Goal: Task Accomplishment & Management: Complete application form

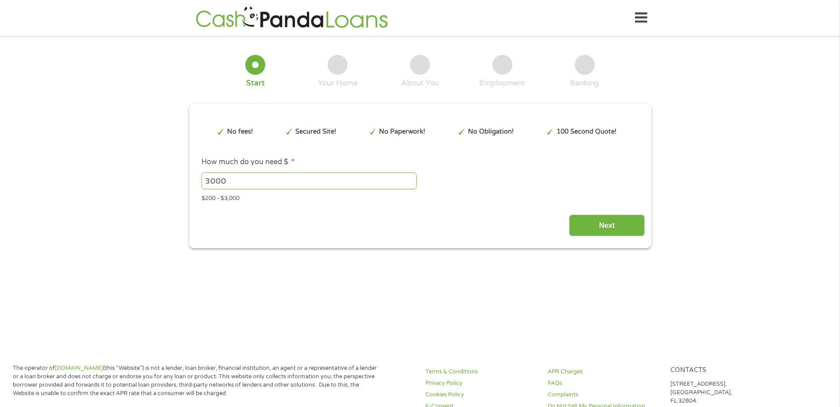
type input "Cj0KCQjwzOvEBhDVARIsADHfJJSgUyzdB_sf74uLLgTM6hLtAYJfiuxMRGQie0XW2gt3-ecgUlYbvMQ…"
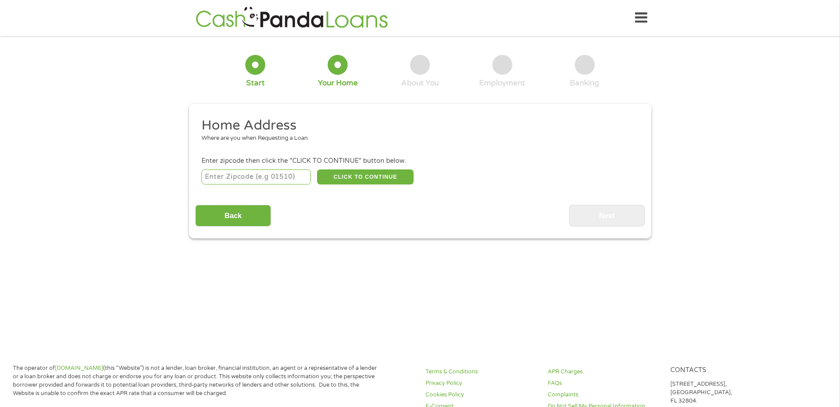
click at [265, 181] on input "number" at bounding box center [255, 177] width 109 height 15
type input "79705"
click at [360, 174] on button "CLICK TO CONTINUE" at bounding box center [365, 177] width 97 height 15
type input "79705"
type input "Midland"
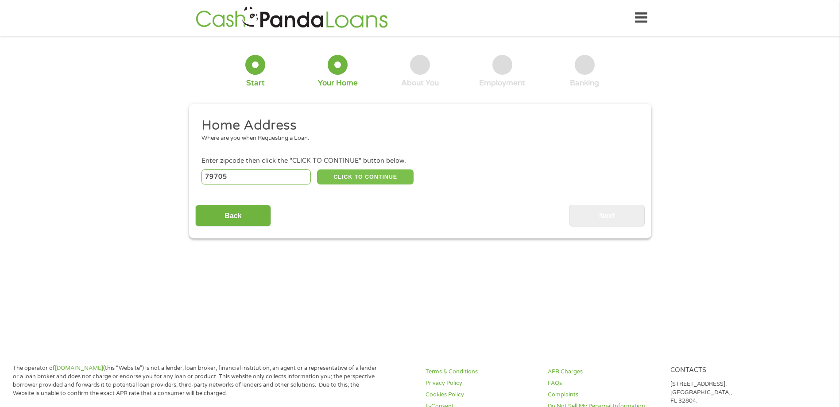
select select "[US_STATE]"
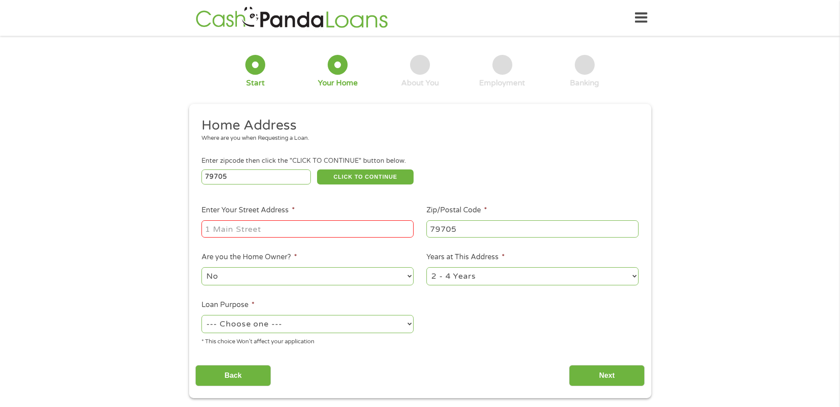
click at [268, 234] on input "Enter Your Street Address *" at bounding box center [307, 229] width 212 height 17
type input "[STREET_ADDRESS]"
click at [287, 326] on select "--- Choose one --- Pay Bills Debt Consolidation Home Improvement Major Purchase…" at bounding box center [307, 324] width 212 height 18
select select "paybills"
click at [201, 315] on select "--- Choose one --- Pay Bills Debt Consolidation Home Improvement Major Purchase…" at bounding box center [307, 324] width 212 height 18
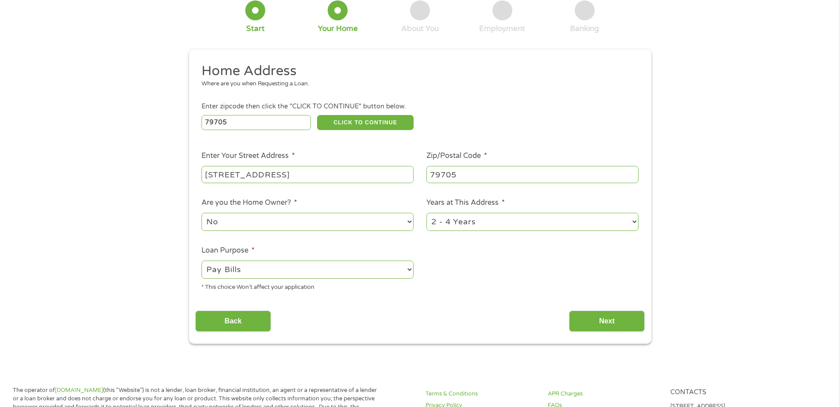
scroll to position [89, 0]
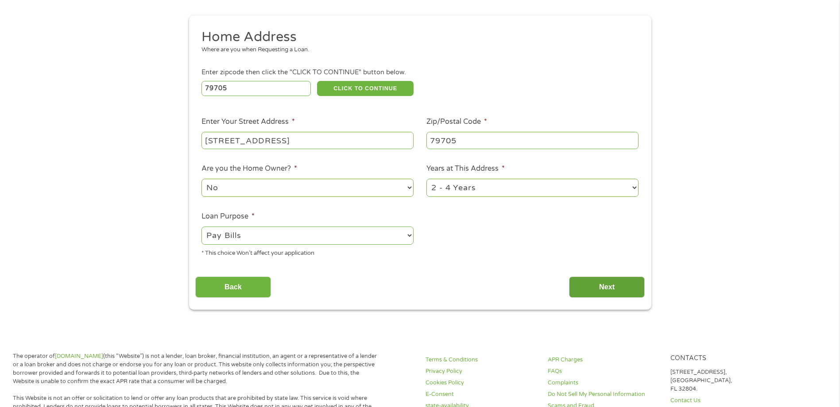
click at [604, 290] on input "Next" at bounding box center [607, 288] width 76 height 22
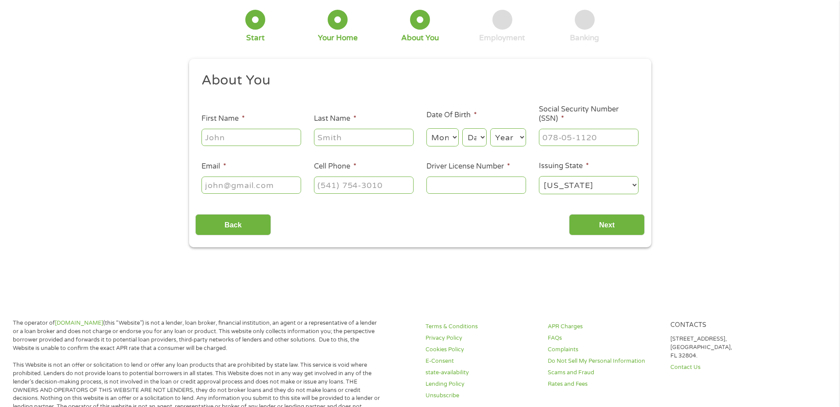
scroll to position [0, 0]
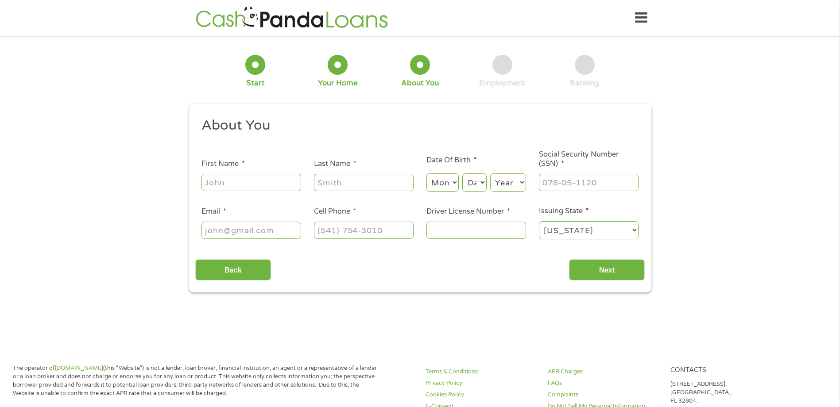
click at [246, 188] on input "First Name *" at bounding box center [251, 182] width 100 height 17
type input "[PERSON_NAME]"
click at [436, 178] on select "Month 1 2 3 4 5 6 7 8 9 10 11 12" at bounding box center [442, 183] width 32 height 18
click at [426, 174] on select "Month 1 2 3 4 5 6 7 8 9 10 11 12" at bounding box center [442, 183] width 32 height 18
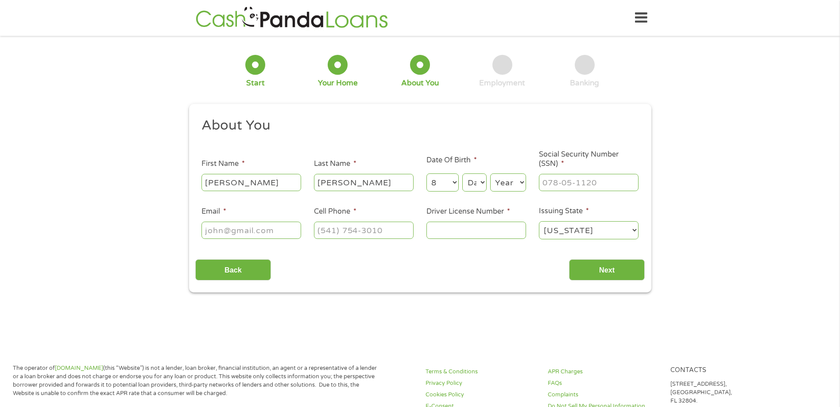
click at [447, 184] on select "Month 1 2 3 4 5 6 7 8 9 10 11 12" at bounding box center [442, 183] width 32 height 18
click at [426, 174] on select "Month 1 2 3 4 5 6 7 8 9 10 11 12" at bounding box center [442, 183] width 32 height 18
click at [442, 184] on select "Month 1 2 3 4 5 6 7 8 9 10 11 12" at bounding box center [442, 183] width 32 height 18
select select "7"
click at [426, 174] on select "Month 1 2 3 4 5 6 7 8 9 10 11 12" at bounding box center [442, 183] width 32 height 18
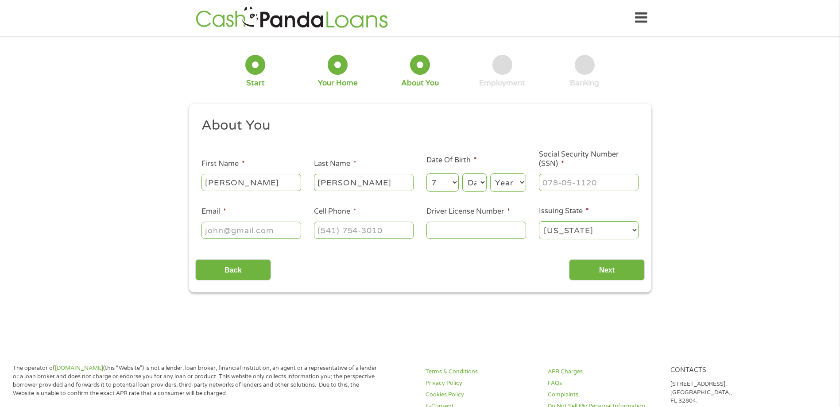
click at [479, 186] on select "Day 1 2 3 4 5 6 7 8 9 10 11 12 13 14 15 16 17 18 19 20 21 22 23 24 25 26 27 28 …" at bounding box center [474, 183] width 24 height 18
select select "23"
click at [462, 174] on select "Day 1 2 3 4 5 6 7 8 9 10 11 12 13 14 15 16 17 18 19 20 21 22 23 24 25 26 27 28 …" at bounding box center [474, 183] width 24 height 18
click at [503, 187] on select "Year [DATE] 2006 2005 2004 2003 2002 2001 2000 1999 1998 1997 1996 1995 1994 19…" at bounding box center [508, 183] width 36 height 18
select select "1993"
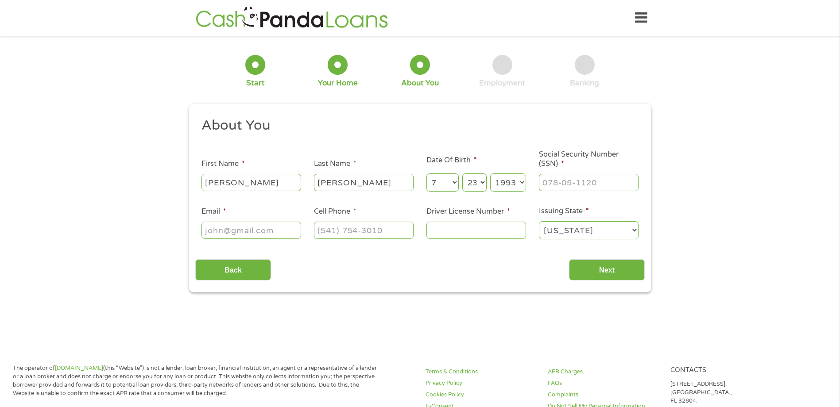
click at [490, 174] on select "Year [DATE] 2006 2005 2004 2003 2002 2001 2000 1999 1998 1997 1996 1995 1994 19…" at bounding box center [508, 183] width 36 height 18
click at [563, 183] on input "___-__-____" at bounding box center [589, 182] width 100 height 17
type input "629-38-4928"
type input "[EMAIL_ADDRESS][DOMAIN_NAME]"
type input "(___) ___-____"
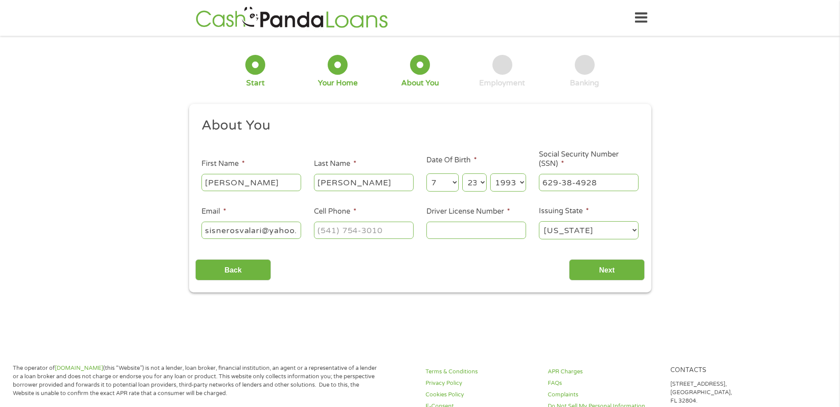
scroll to position [0, 10]
type input "[EMAIL_ADDRESS][DOMAIN_NAME]"
type input "[PHONE_NUMBER]"
type input "37987906"
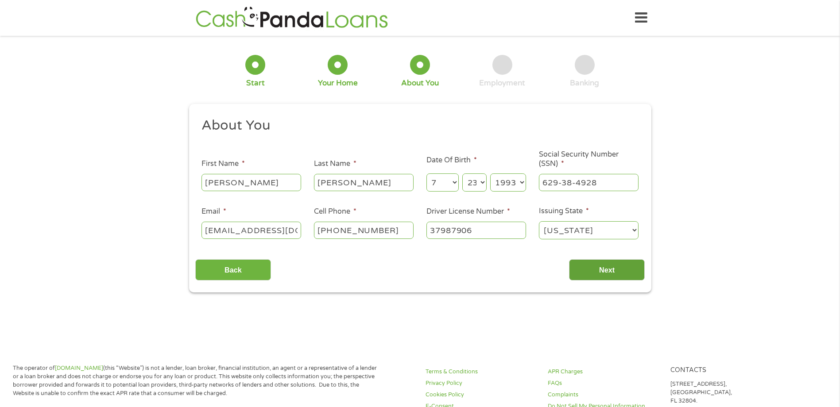
click at [591, 267] on input "Next" at bounding box center [607, 270] width 76 height 22
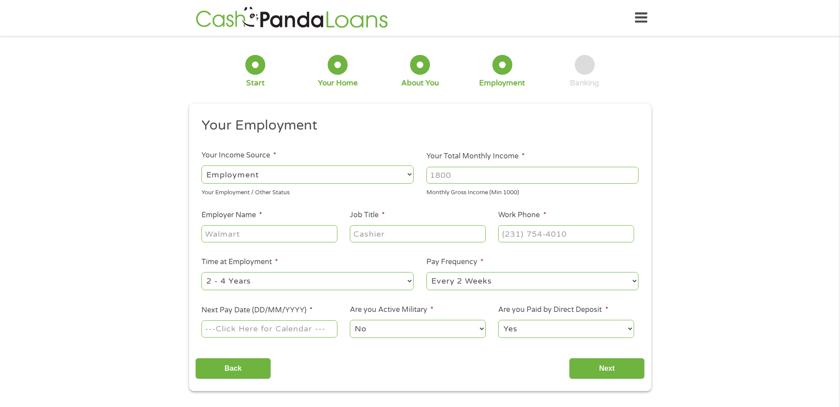
click at [457, 177] on input "Your Total Monthly Income *" at bounding box center [532, 175] width 212 height 17
type input "4200"
type input "Waste Connections"
type input "Receiver"
type input "[PHONE_NUMBER]"
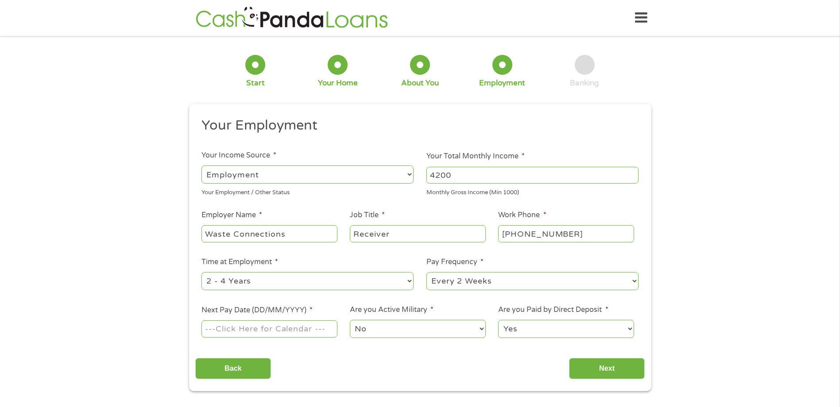
click at [372, 282] on select "--- Choose one --- 1 Year or less 1 - 2 Years 2 - 4 Years Over 4 Years" at bounding box center [307, 281] width 212 height 18
select select "60months"
click at [201, 272] on select "--- Choose one --- 1 Year or less 1 - 2 Years 2 - 4 Years Over 4 Years" at bounding box center [307, 281] width 212 height 18
click at [460, 278] on select "--- Choose one --- Every 2 Weeks Every Week Monthly Semi-Monthly" at bounding box center [532, 281] width 212 height 18
select select "monthly"
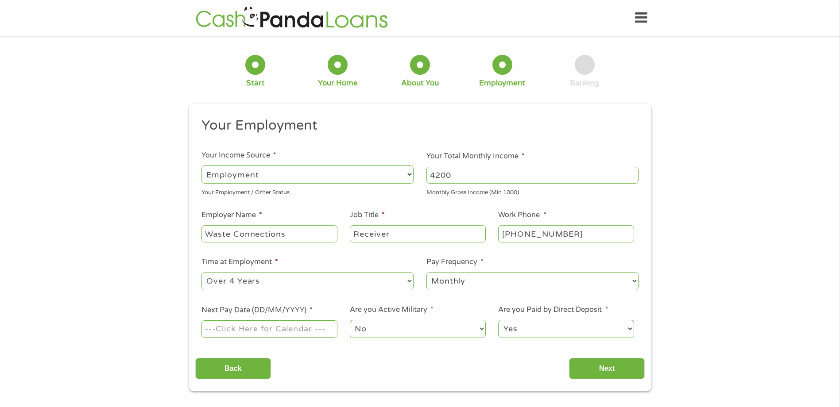
click at [426, 272] on select "--- Choose one --- Every 2 Weeks Every Week Monthly Semi-Monthly" at bounding box center [532, 281] width 212 height 18
click at [243, 329] on input "Next Pay Date (DD/MM/YYYY) *" at bounding box center [269, 329] width 136 height 17
type input "[DATE]"
click at [525, 325] on select "Yes No" at bounding box center [566, 329] width 136 height 18
click at [498, 320] on select "Yes No" at bounding box center [566, 329] width 136 height 18
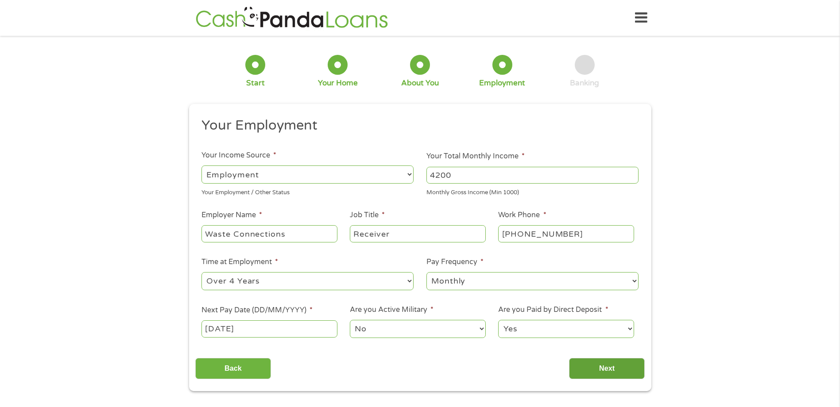
click at [591, 370] on input "Next" at bounding box center [607, 369] width 76 height 22
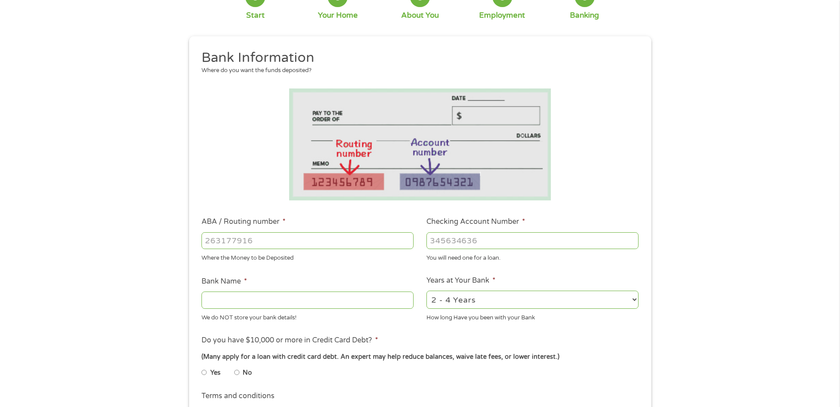
scroll to position [89, 0]
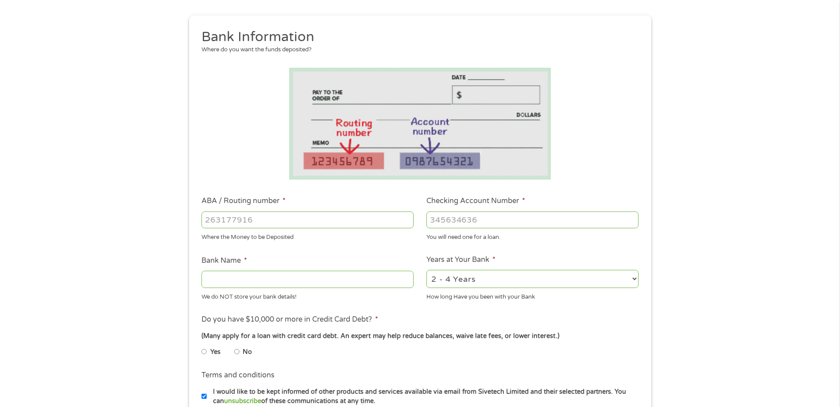
click at [289, 221] on input "ABA / Routing number *" at bounding box center [307, 220] width 212 height 17
type input "316386434"
type input "MY COMMUNITY FEDERAL CR UN"
type input "154470"
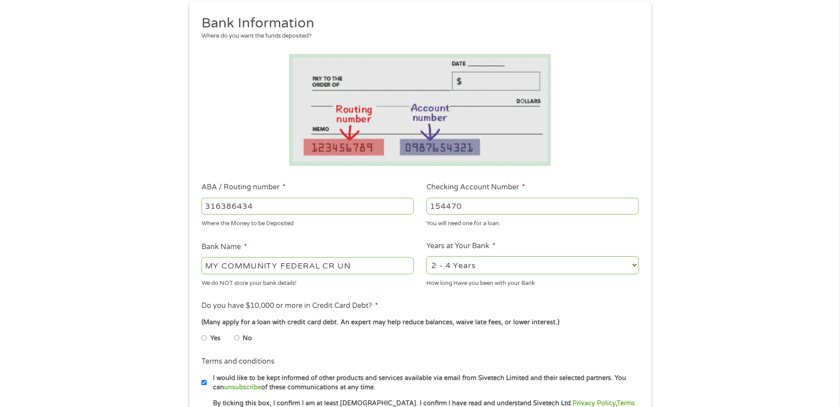
scroll to position [177, 0]
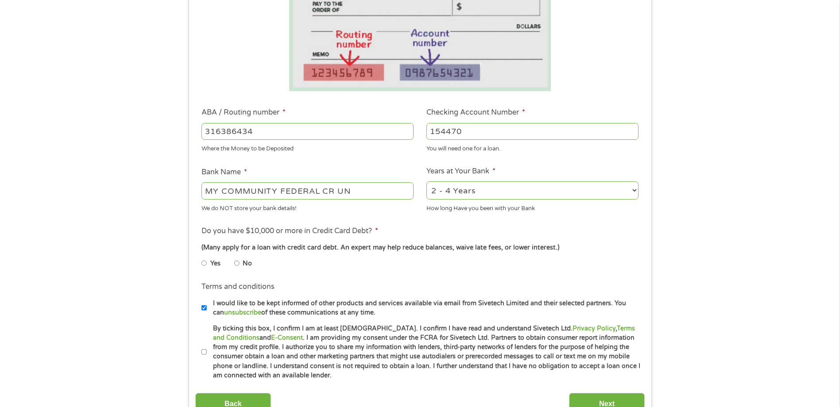
click at [452, 190] on select "2 - 4 Years 6 - 12 Months 1 - 2 Years Over 4 Years" at bounding box center [532, 191] width 212 height 18
select select "60months"
click at [426, 182] on select "2 - 4 Years 6 - 12 Months 1 - 2 Years Over 4 Years" at bounding box center [532, 191] width 212 height 18
click at [207, 263] on li "Yes" at bounding box center [217, 263] width 33 height 17
click at [205, 264] on input "Yes" at bounding box center [203, 263] width 5 height 14
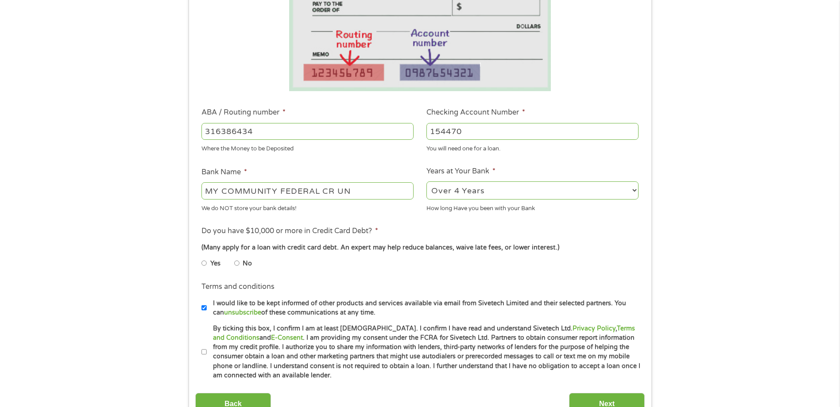
radio input "true"
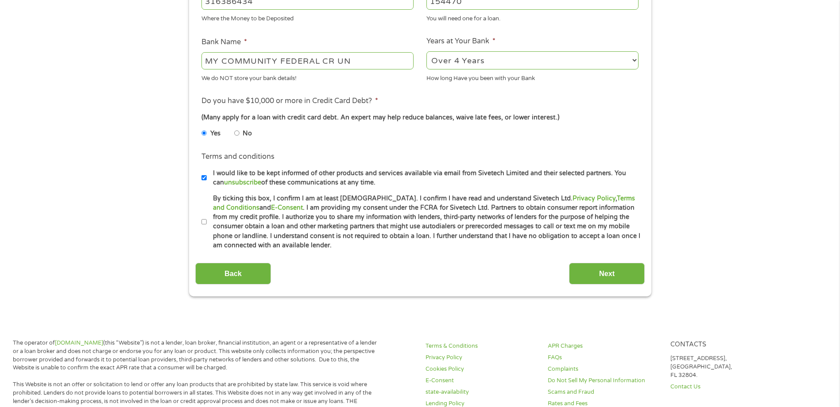
scroll to position [310, 0]
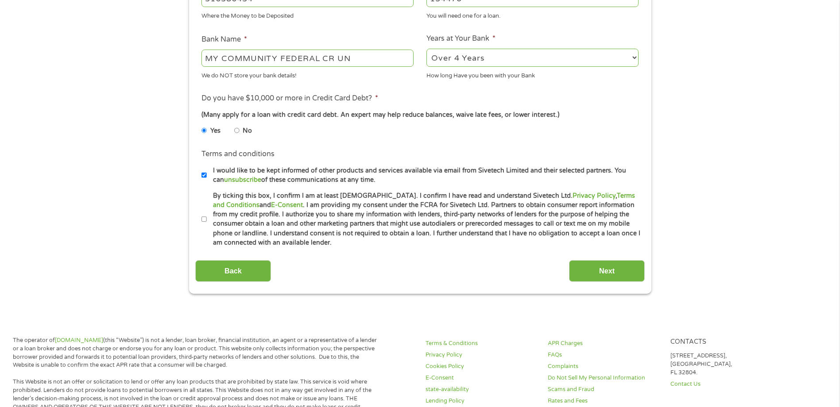
click at [208, 218] on label "By ticking this box, I confirm I am at least [DEMOGRAPHIC_DATA]. I confirm I ha…" at bounding box center [424, 219] width 434 height 57
click at [207, 218] on input "By ticking this box, I confirm I am at least [DEMOGRAPHIC_DATA]. I confirm I ha…" at bounding box center [203, 220] width 5 height 14
checkbox input "true"
click at [621, 275] on input "Next" at bounding box center [607, 271] width 76 height 22
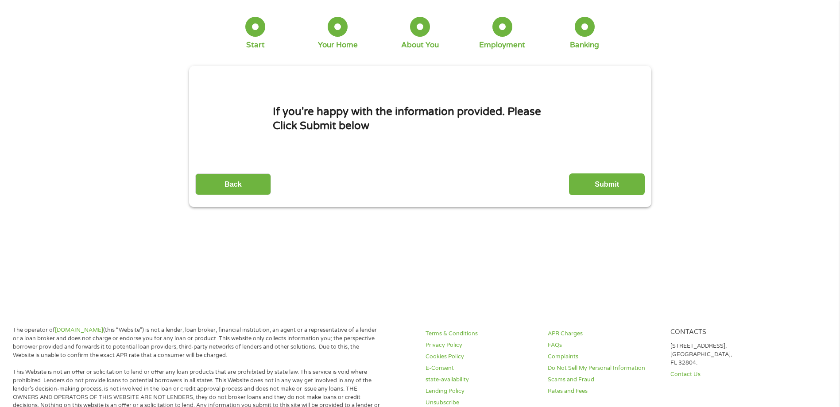
scroll to position [0, 0]
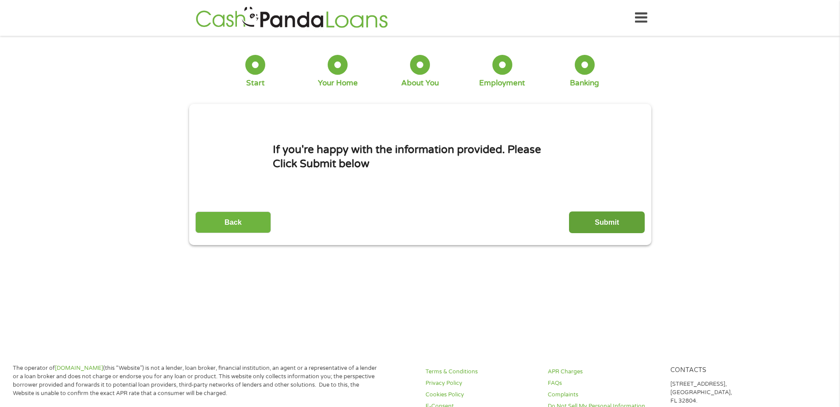
click at [616, 219] on input "Submit" at bounding box center [607, 223] width 76 height 22
